Goal: Transaction & Acquisition: Purchase product/service

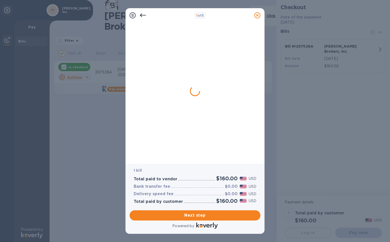
checkbox input "false"
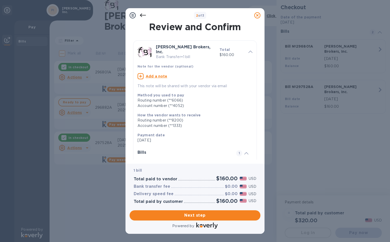
click at [155, 74] on u "Add a note" at bounding box center [157, 76] width 22 height 4
click at [153, 75] on textarea at bounding box center [190, 77] width 107 height 4
type textarea "herreria metal group"
click at [201, 213] on span "Next step" at bounding box center [195, 215] width 123 height 6
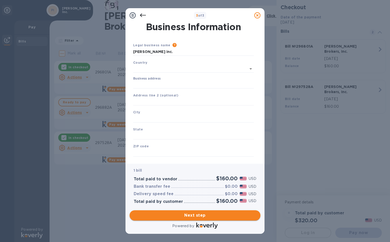
type input "[GEOGRAPHIC_DATA]"
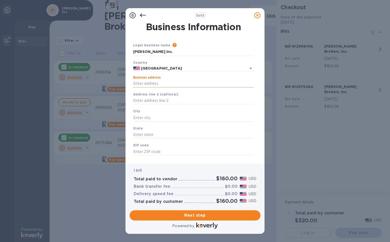
click at [170, 85] on input "Business address" at bounding box center [193, 84] width 121 height 8
type input "[STREET_ADDRESS][PERSON_NAME]"
click at [167, 119] on input "text" at bounding box center [193, 118] width 121 height 8
type input "[GEOGRAPHIC_DATA]"
type input "CA"
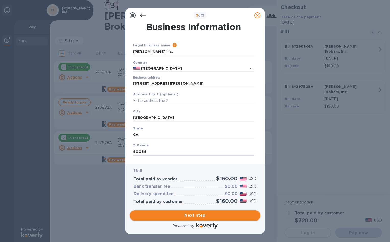
type input "90069"
click at [195, 215] on span "Next step" at bounding box center [195, 215] width 123 height 6
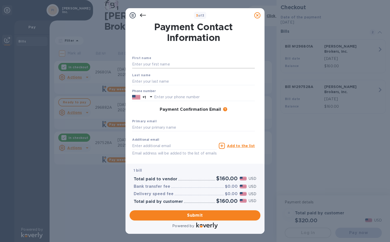
click at [163, 64] on input "text" at bounding box center [193, 65] width 123 height 8
type input "[PERSON_NAME]"
type input "3108410177"
type input "[PERSON_NAME][EMAIL_ADDRESS][DOMAIN_NAME]"
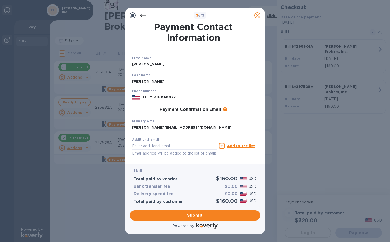
type input "[EMAIL_ADDRESS][DOMAIN_NAME]"
click at [212, 213] on span "Submit" at bounding box center [195, 215] width 123 height 6
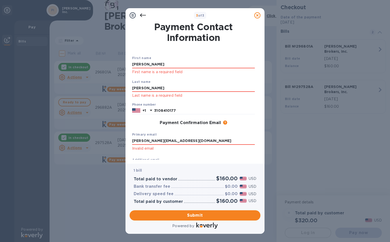
drag, startPoint x: 170, startPoint y: 64, endPoint x: 105, endPoint y: 71, distance: 65.3
click at [105, 71] on div "3 of 3 Payment Contact Information First name [PERSON_NAME] First name is a req…" at bounding box center [195, 121] width 390 height 242
type input "[PERSON_NAME]"
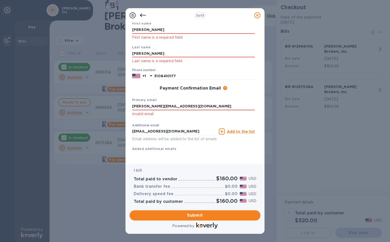
scroll to position [38, 0]
